Goal: Complete application form

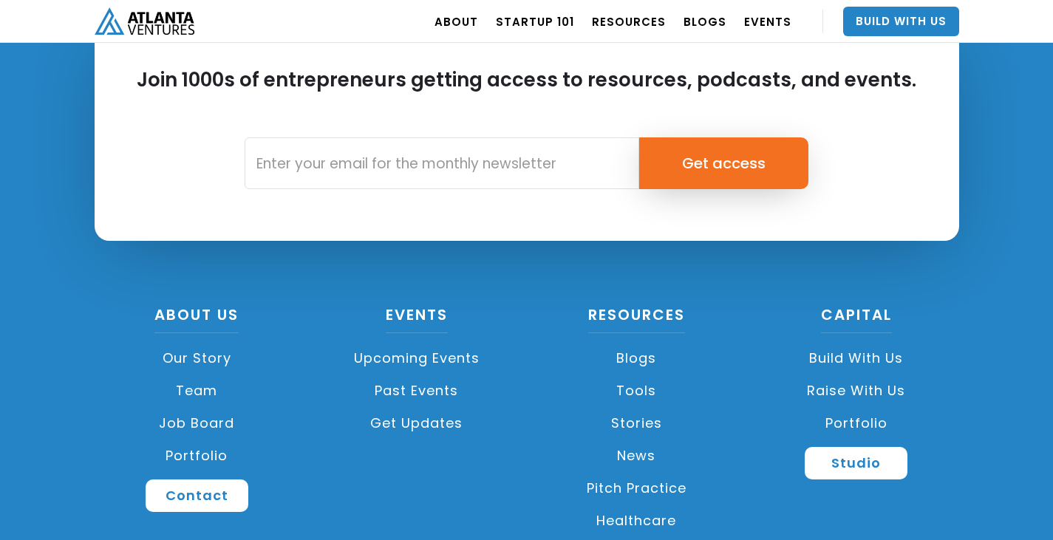
scroll to position [4193, 0]
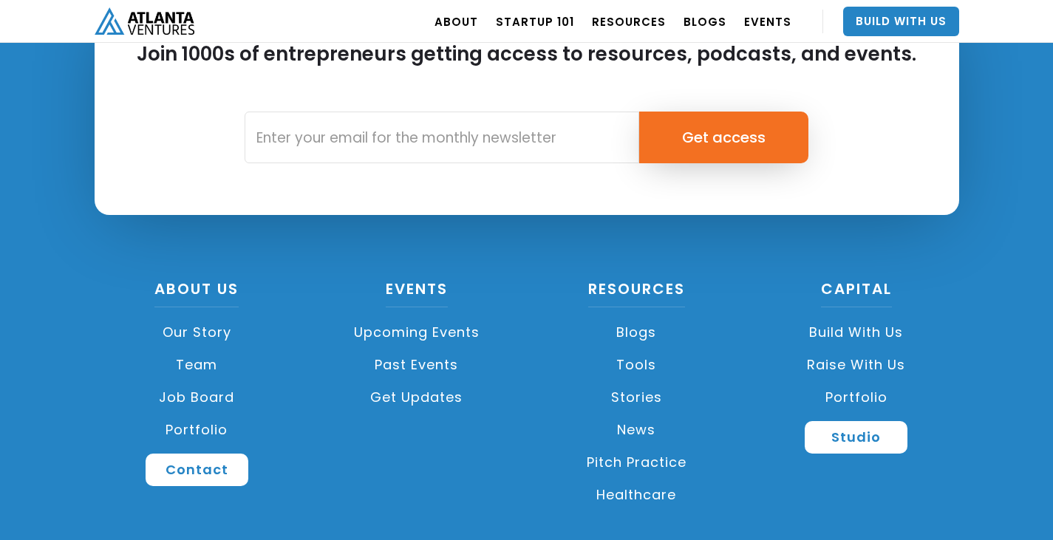
click at [859, 316] on link "Build with us" at bounding box center [856, 332] width 205 height 33
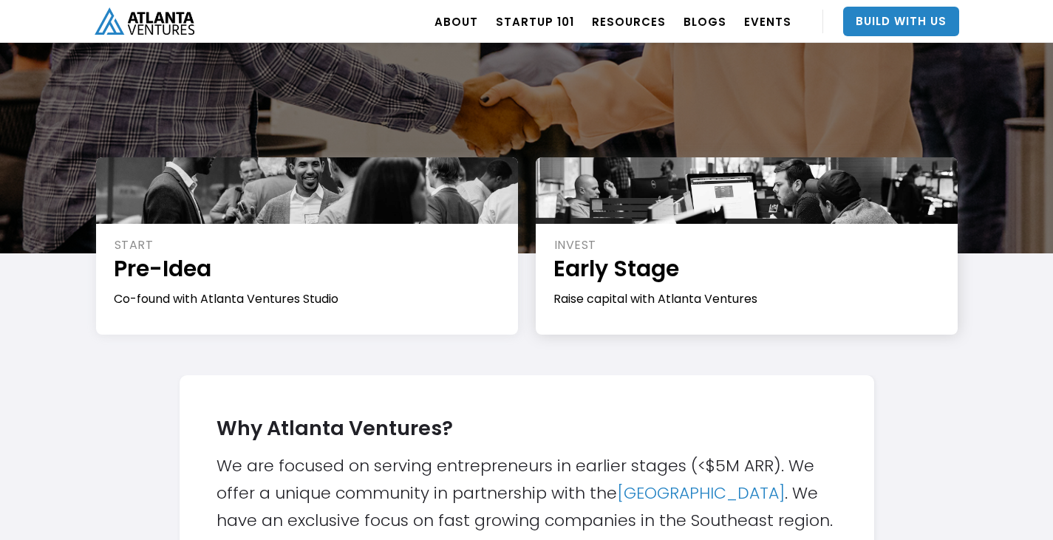
scroll to position [222, 0]
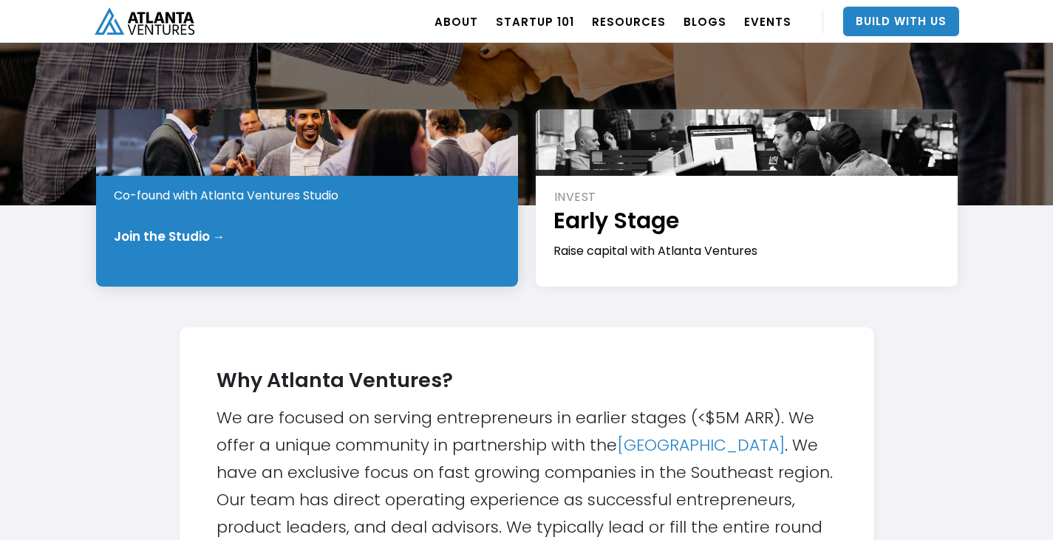
click at [326, 218] on div "START Pre-Idea Co-found with Atlanta Ventures Studio Join the Studio →" at bounding box center [307, 197] width 422 height 177
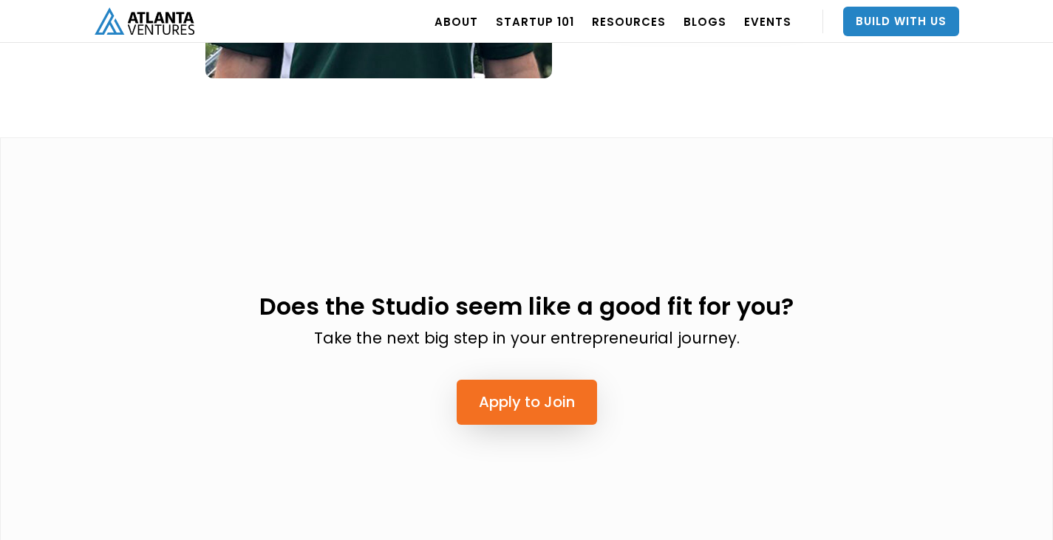
scroll to position [3547, 0]
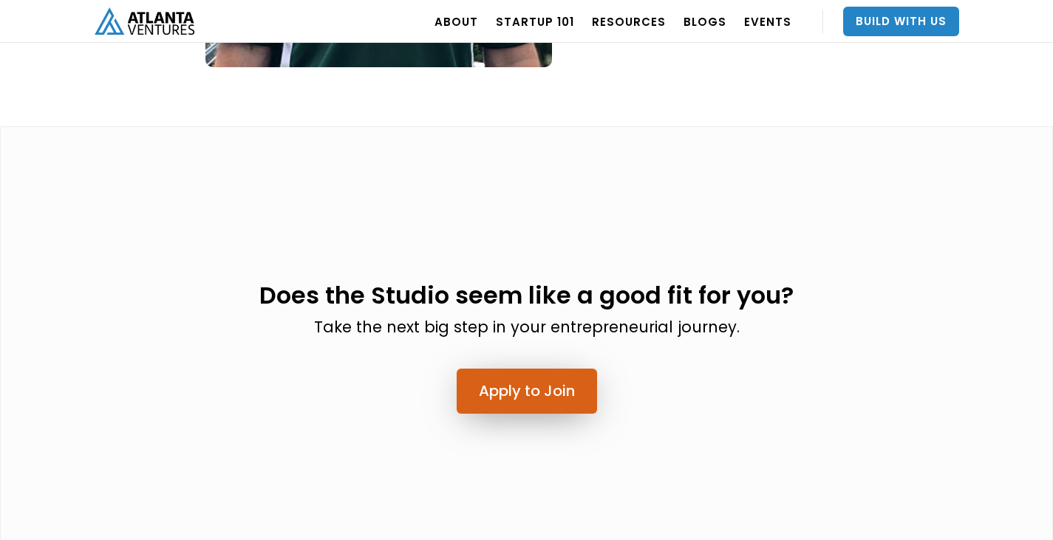
click at [523, 369] on link "Apply to Join" at bounding box center [527, 391] width 140 height 45
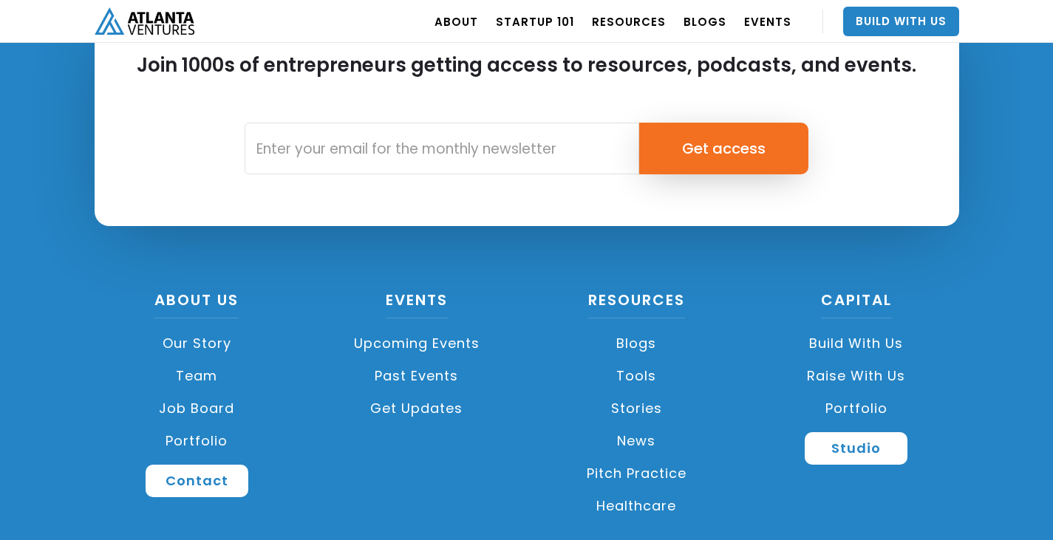
scroll to position [4193, 0]
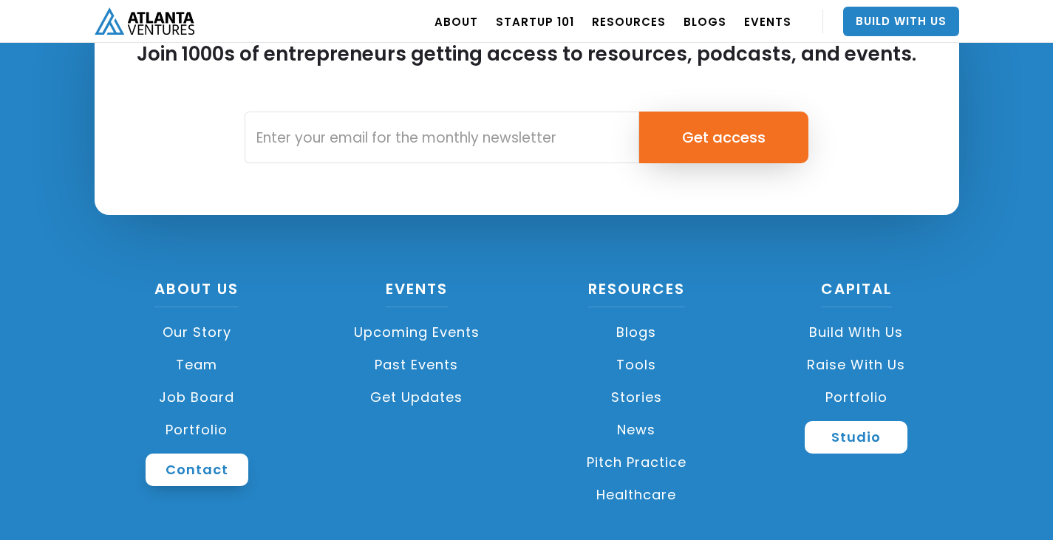
click at [195, 454] on link "Contact" at bounding box center [197, 470] width 103 height 33
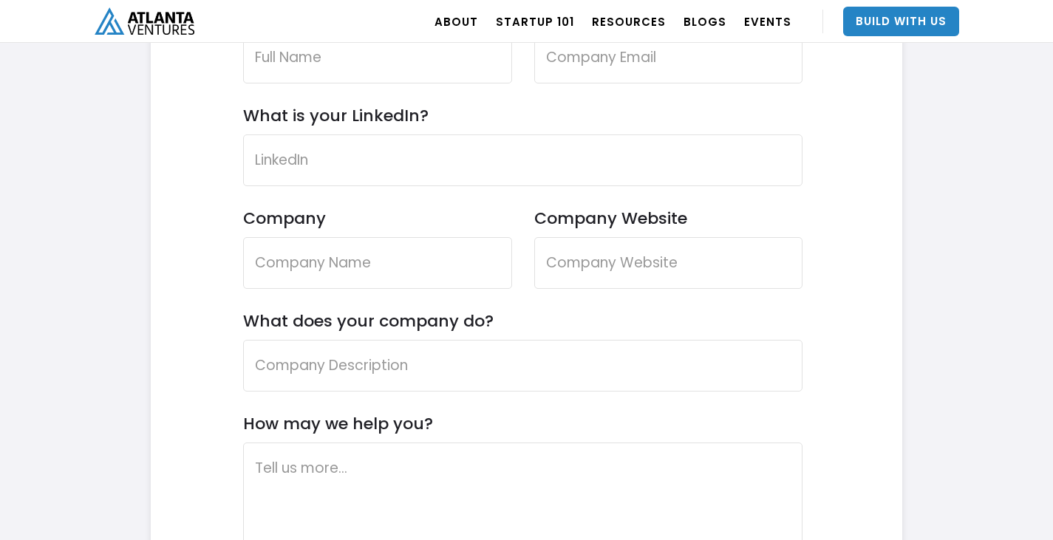
scroll to position [4478, 0]
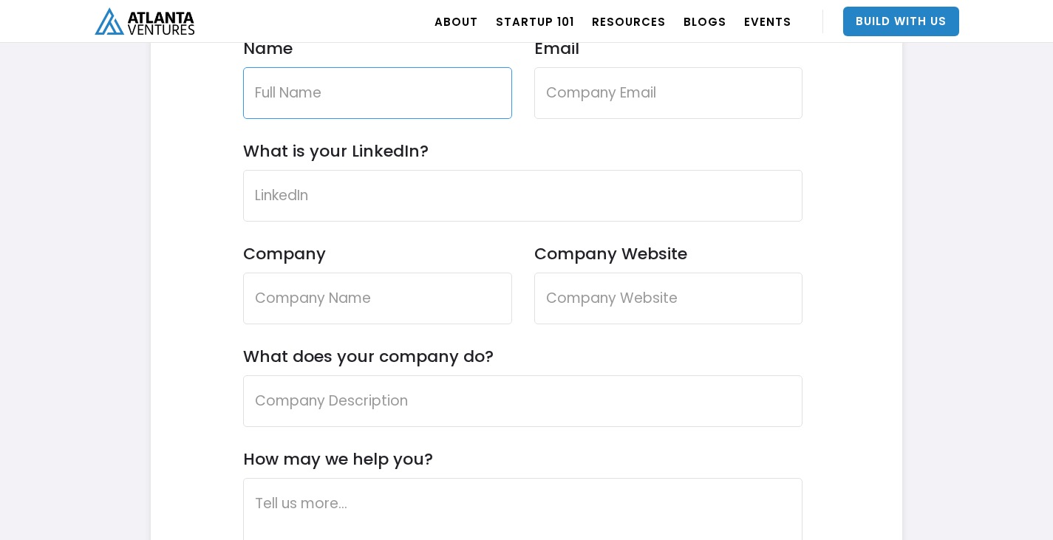
click at [387, 92] on input "Name" at bounding box center [377, 93] width 269 height 52
type input "Ayush Jain"
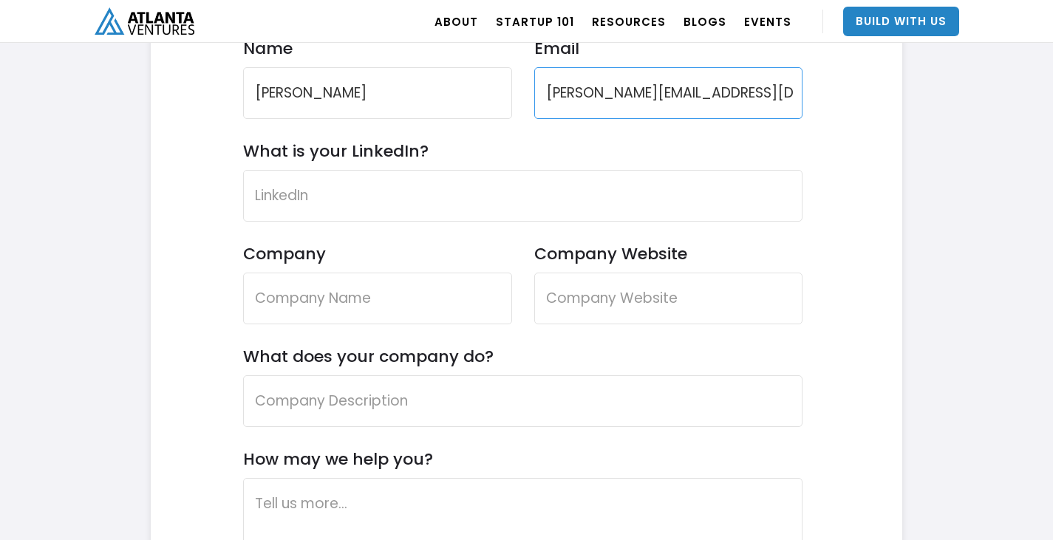
type input "ayush@msfg.tech"
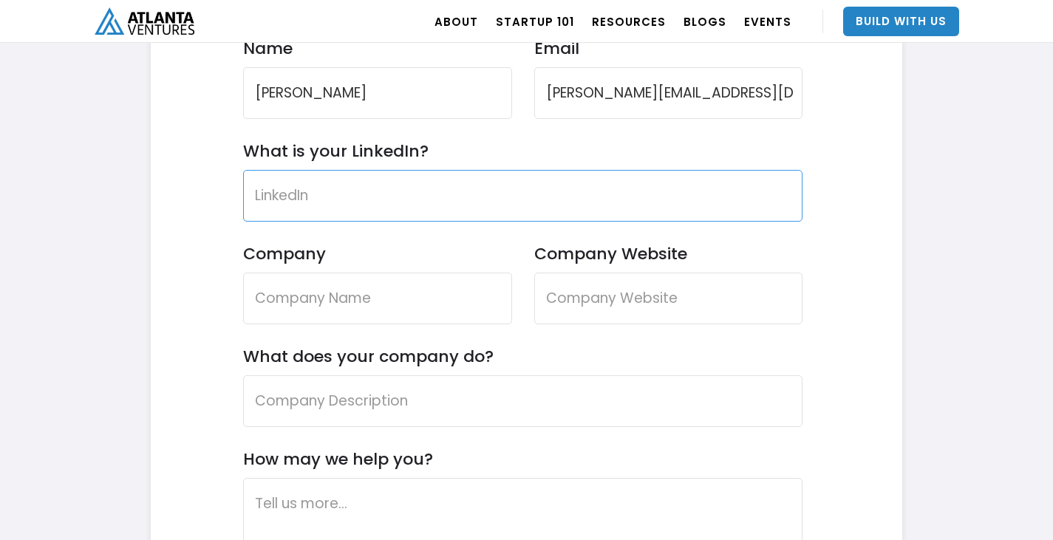
paste input "https://www.linkedin.com/in/ayuj09/"
type input "https://www.linkedin.com/in/ayuj09/"
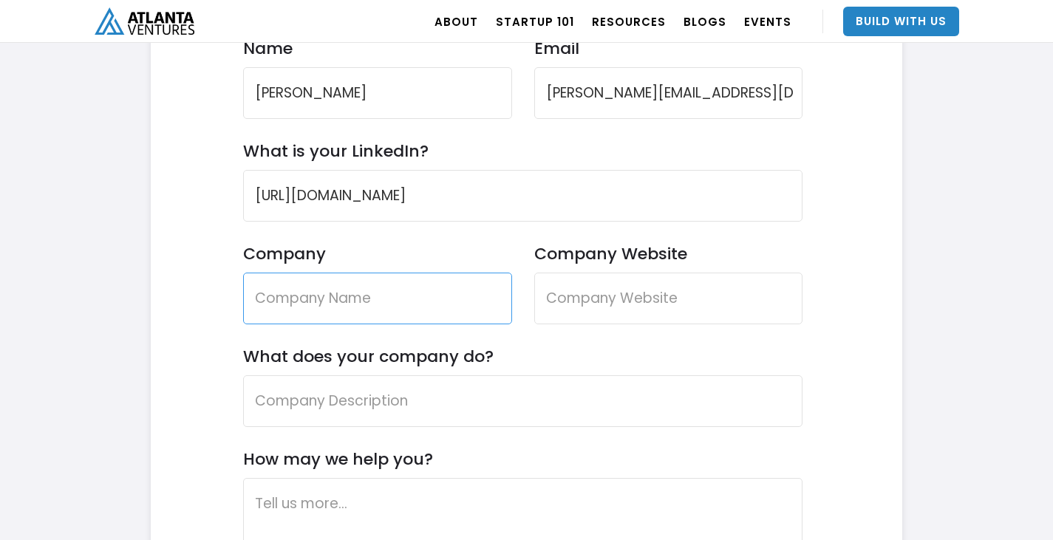
click at [357, 298] on input "Company" at bounding box center [377, 299] width 269 height 52
type input "MSFG Technology Pvt Ltd"
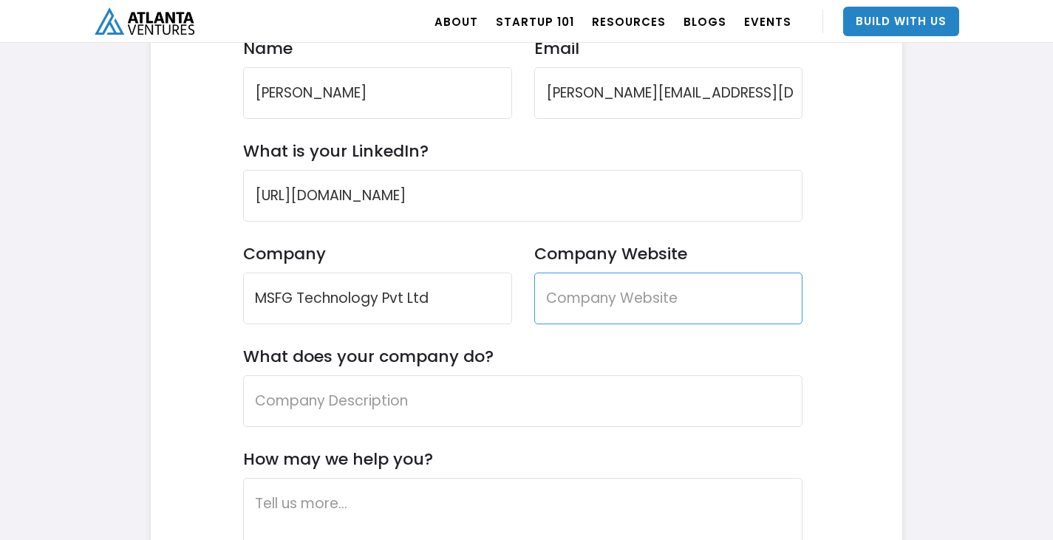
click at [579, 306] on input "Company Website" at bounding box center [668, 299] width 269 height 52
paste input "http://msfg.tech/"
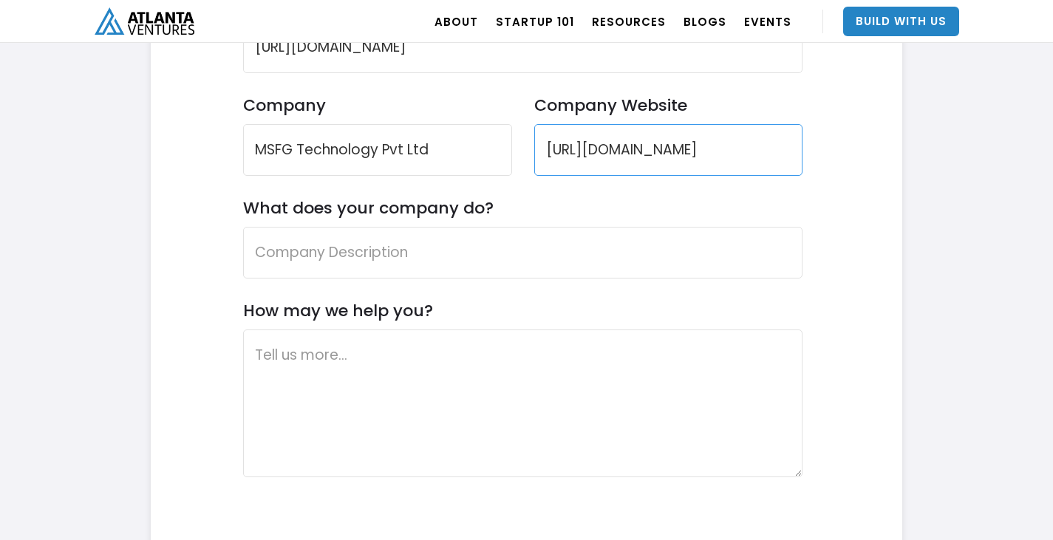
scroll to position [4626, 0]
type input "http://msfg.tech/"
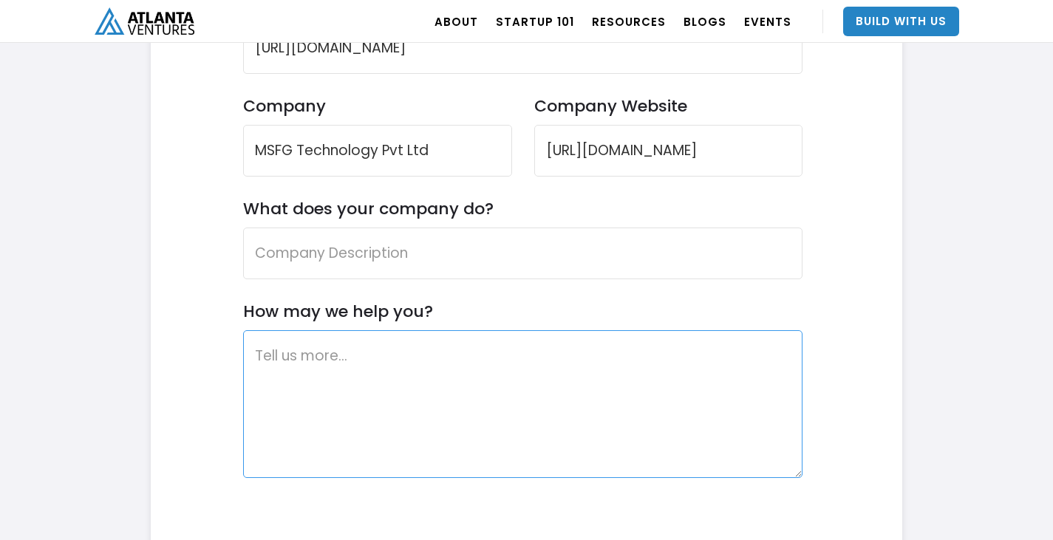
click at [443, 415] on textarea "How may we help you?" at bounding box center [523, 404] width 560 height 148
paste textarea "Hi Team I’m excited to introduce MEGASCORES, an ambitious pivot from fantasy cr…"
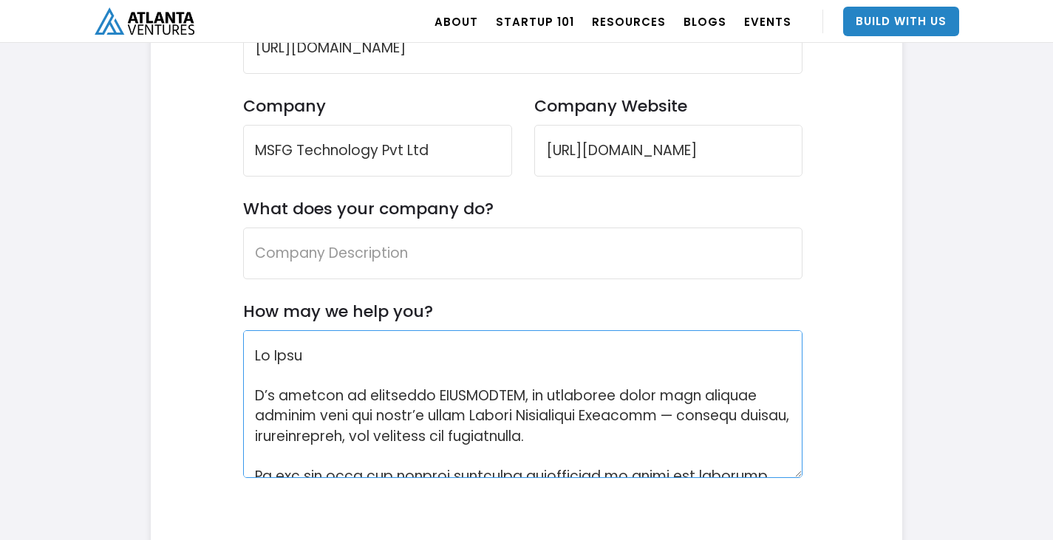
scroll to position [992, 0]
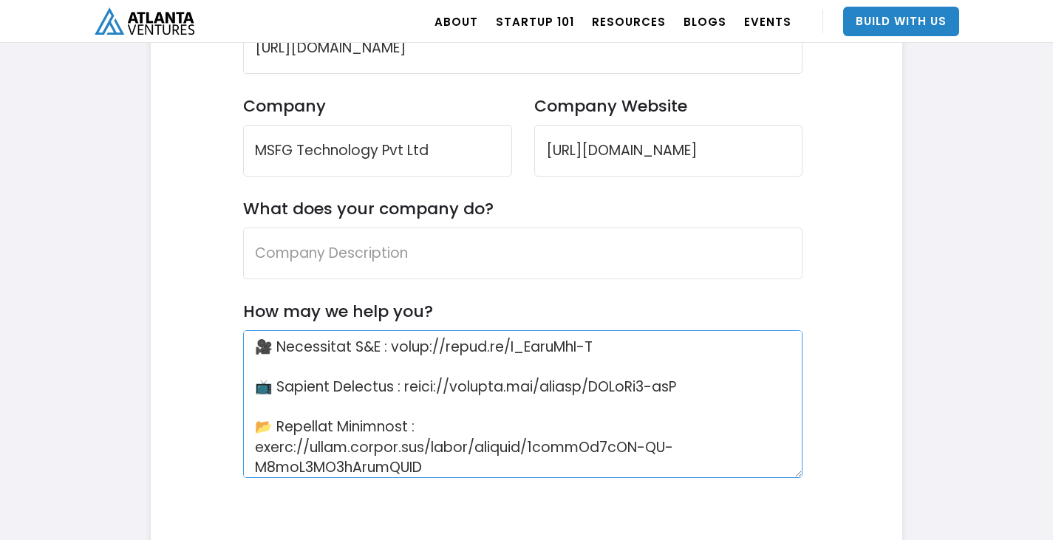
type textarea "Hi Team I’m excited to introduce MEGASCORES, an ambitious pivot from fantasy cr…"
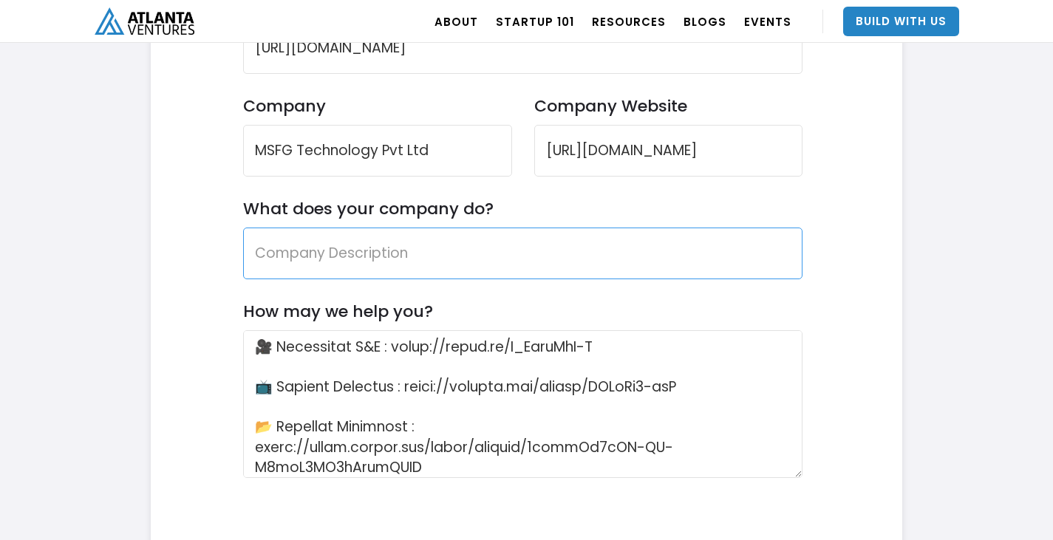
click at [420, 242] on input "What does your company do?" at bounding box center [523, 254] width 560 height 52
type input "Sports"
click at [426, 246] on input "Sports" at bounding box center [523, 254] width 560 height 52
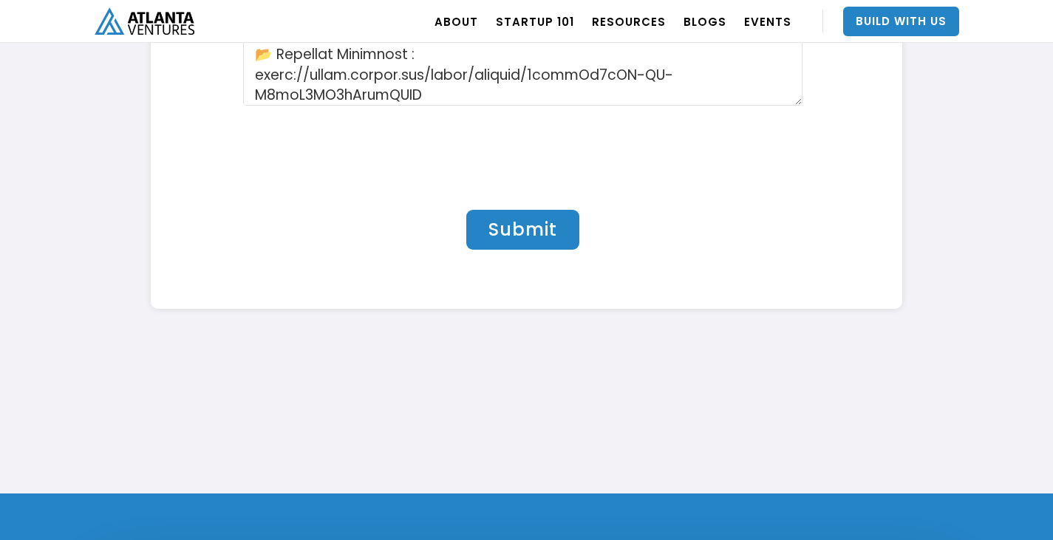
scroll to position [4995, 0]
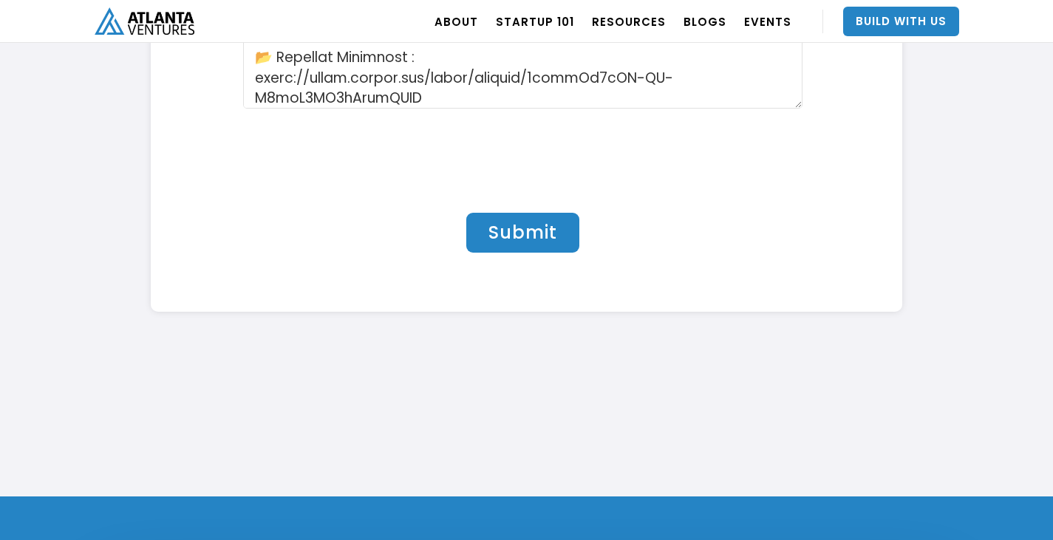
type input "We build sports and gaming apps"
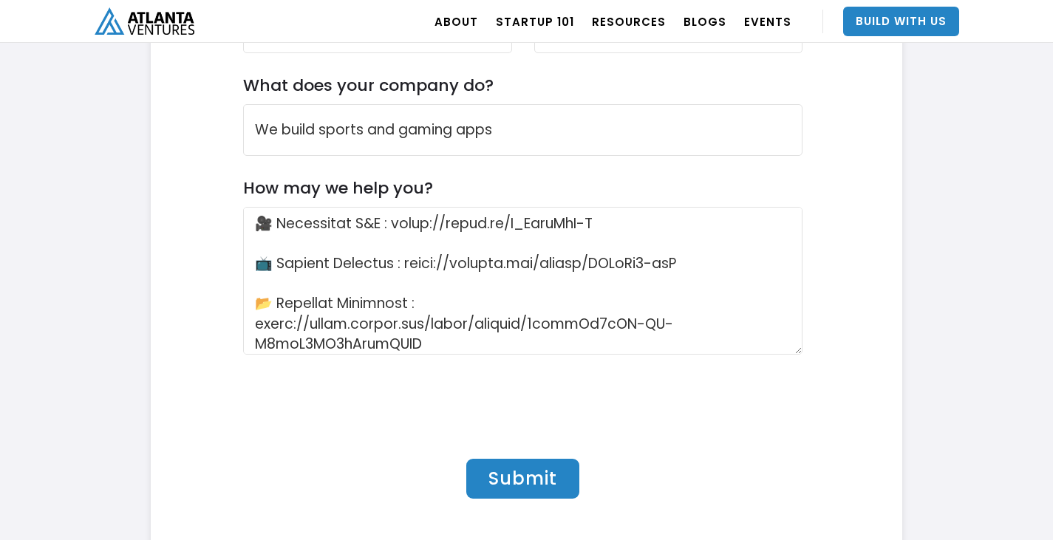
scroll to position [4774, 0]
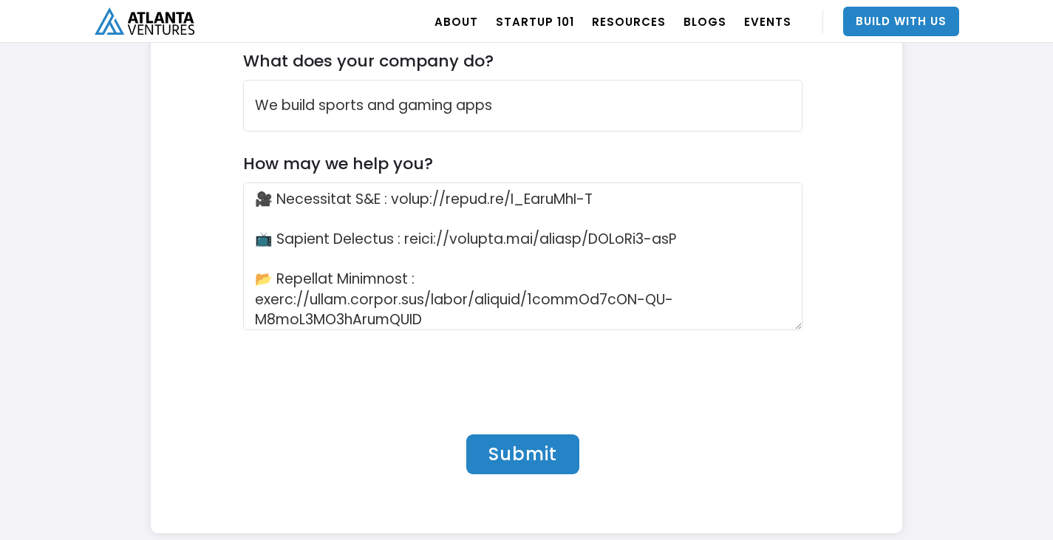
click at [500, 460] on input "Submit" at bounding box center [522, 454] width 113 height 40
type input "Please wait..."
